Goal: Information Seeking & Learning: Learn about a topic

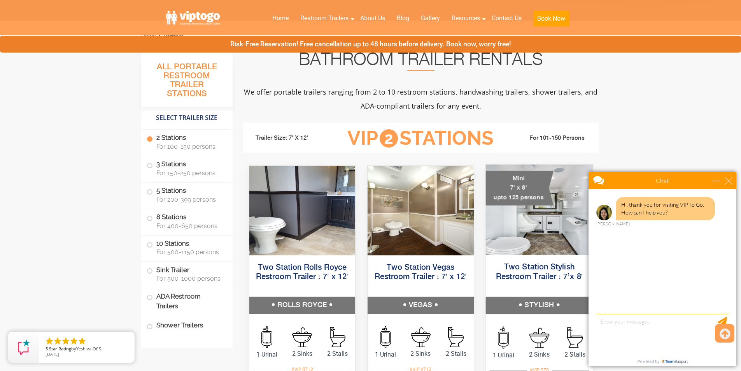
scroll to position [272, 0]
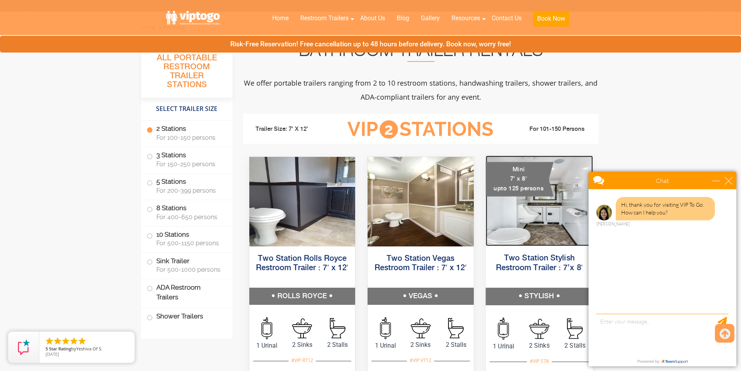
click at [533, 223] on img at bounding box center [538, 201] width 107 height 90
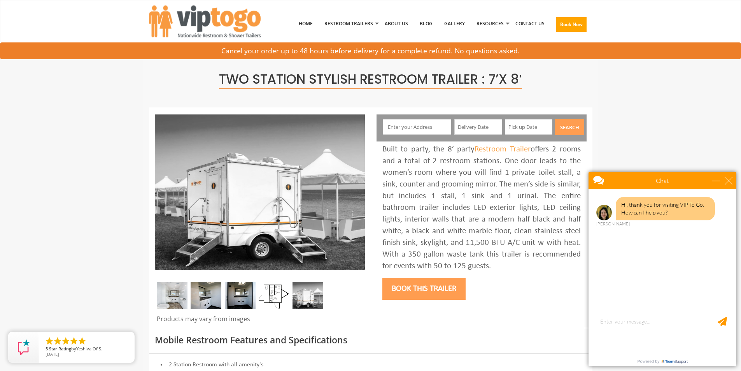
click at [321, 294] on img at bounding box center [308, 295] width 31 height 27
click at [275, 298] on img at bounding box center [274, 295] width 31 height 27
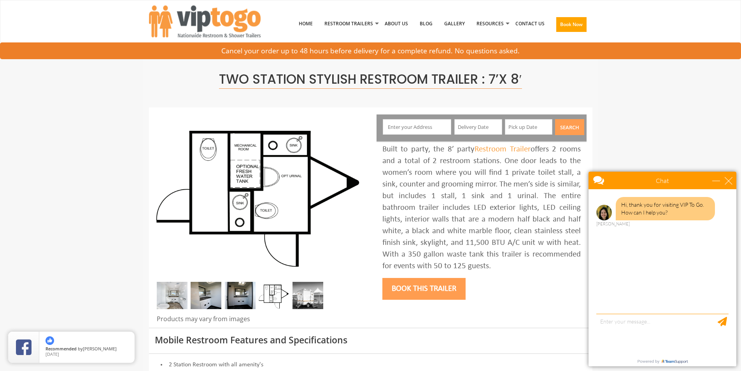
click at [175, 303] on img at bounding box center [172, 295] width 31 height 27
